Goal: Find specific page/section: Find specific page/section

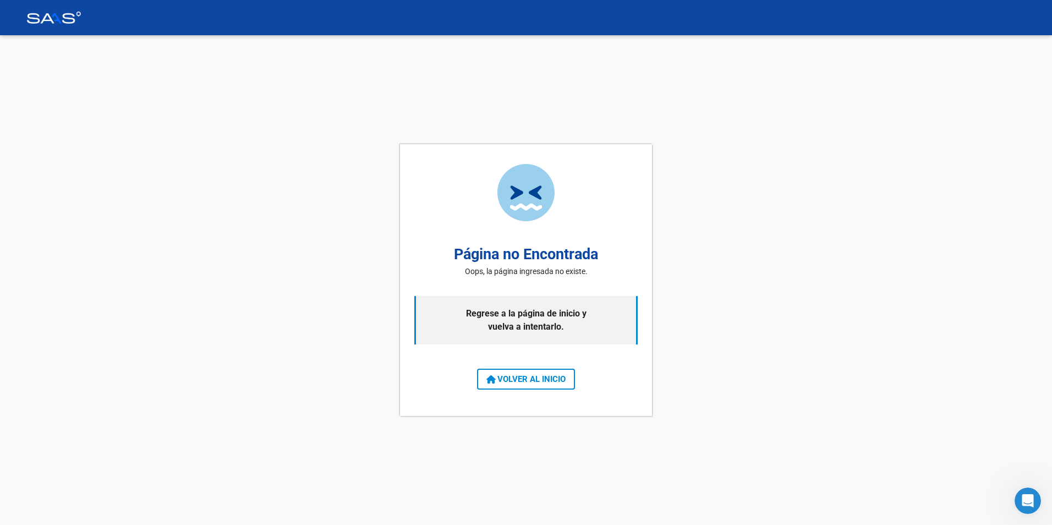
click at [531, 376] on span "VOLVER AL INICIO" at bounding box center [526, 379] width 79 height 10
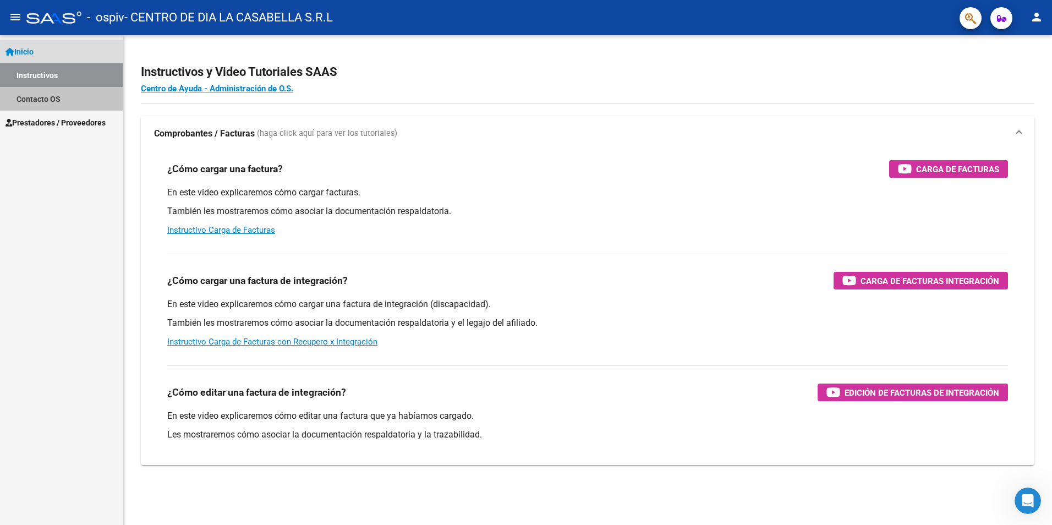
click at [40, 105] on link "Contacto OS" at bounding box center [61, 99] width 123 height 24
drag, startPoint x: 40, startPoint y: 105, endPoint x: 57, endPoint y: 118, distance: 21.9
click at [40, 105] on link "Contacto OS" at bounding box center [61, 99] width 123 height 24
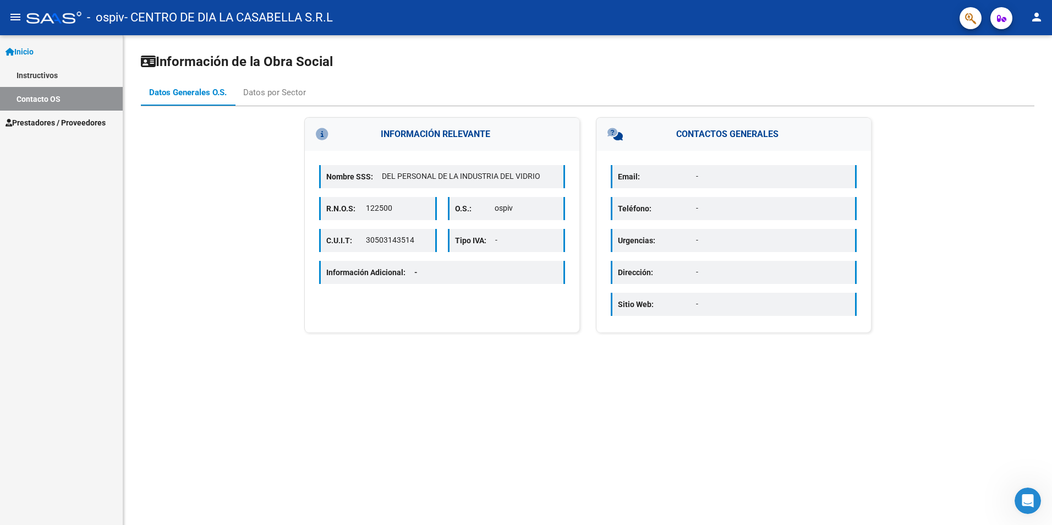
click at [54, 119] on span "Prestadores / Proveedores" at bounding box center [56, 123] width 100 height 12
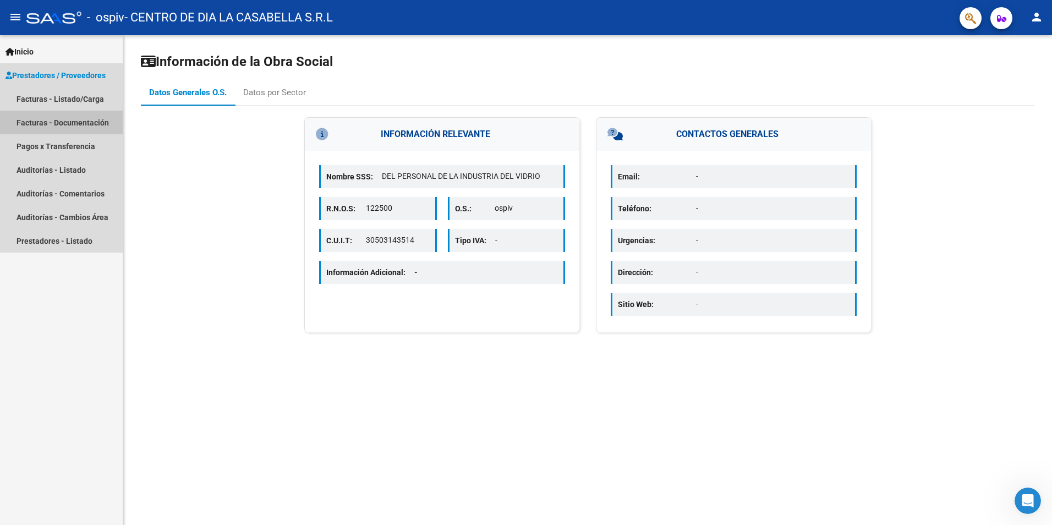
click at [80, 120] on link "Facturas - Documentación" at bounding box center [61, 123] width 123 height 24
